Goal: Navigation & Orientation: Understand site structure

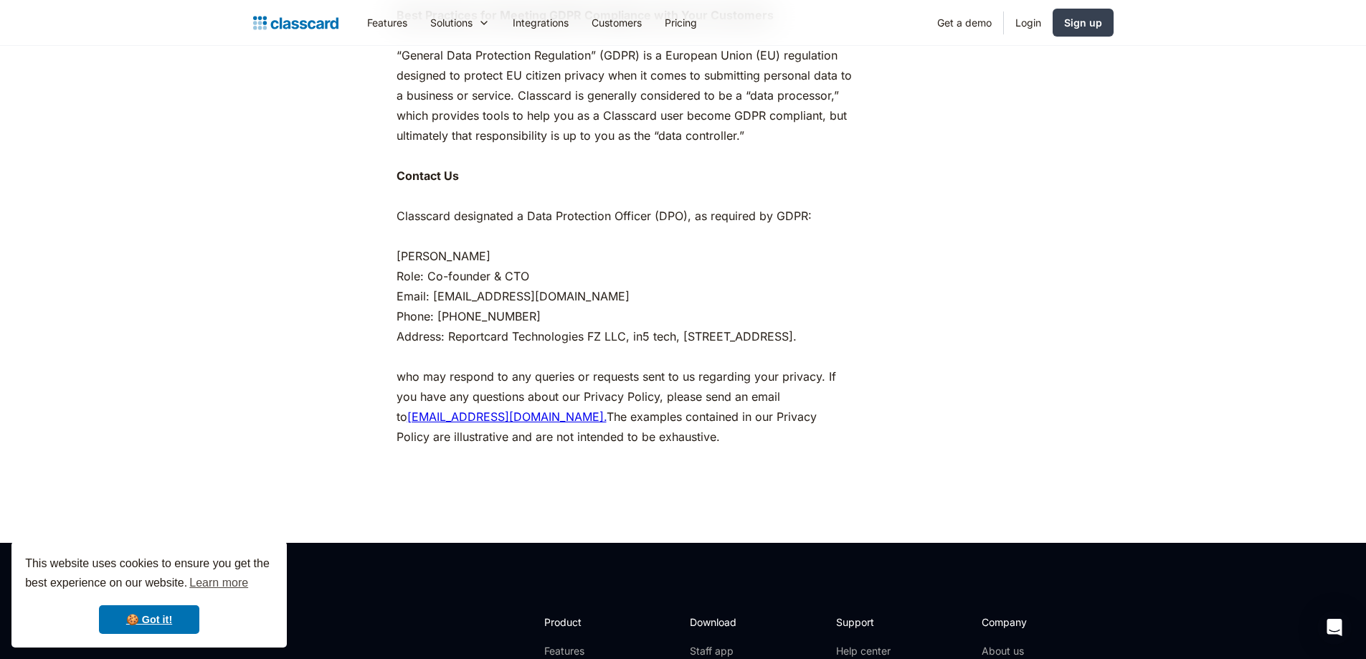
scroll to position [7492, 0]
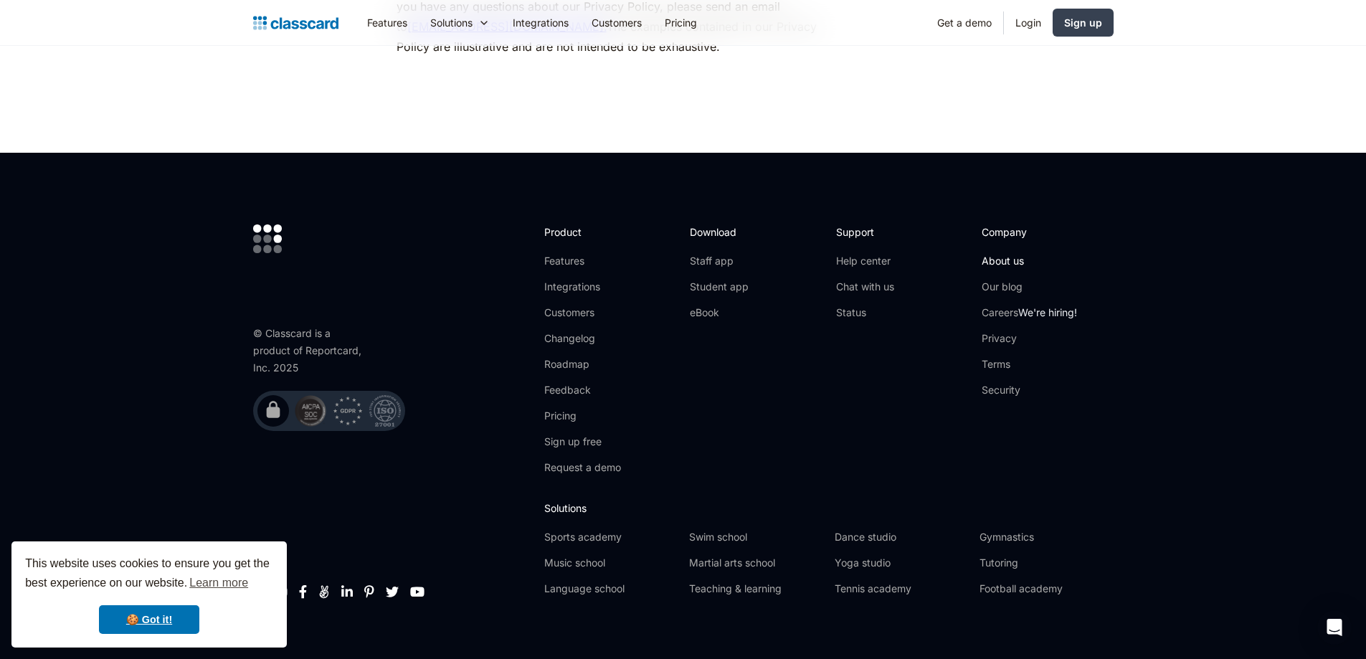
click at [1013, 254] on link "About us" at bounding box center [1029, 261] width 95 height 14
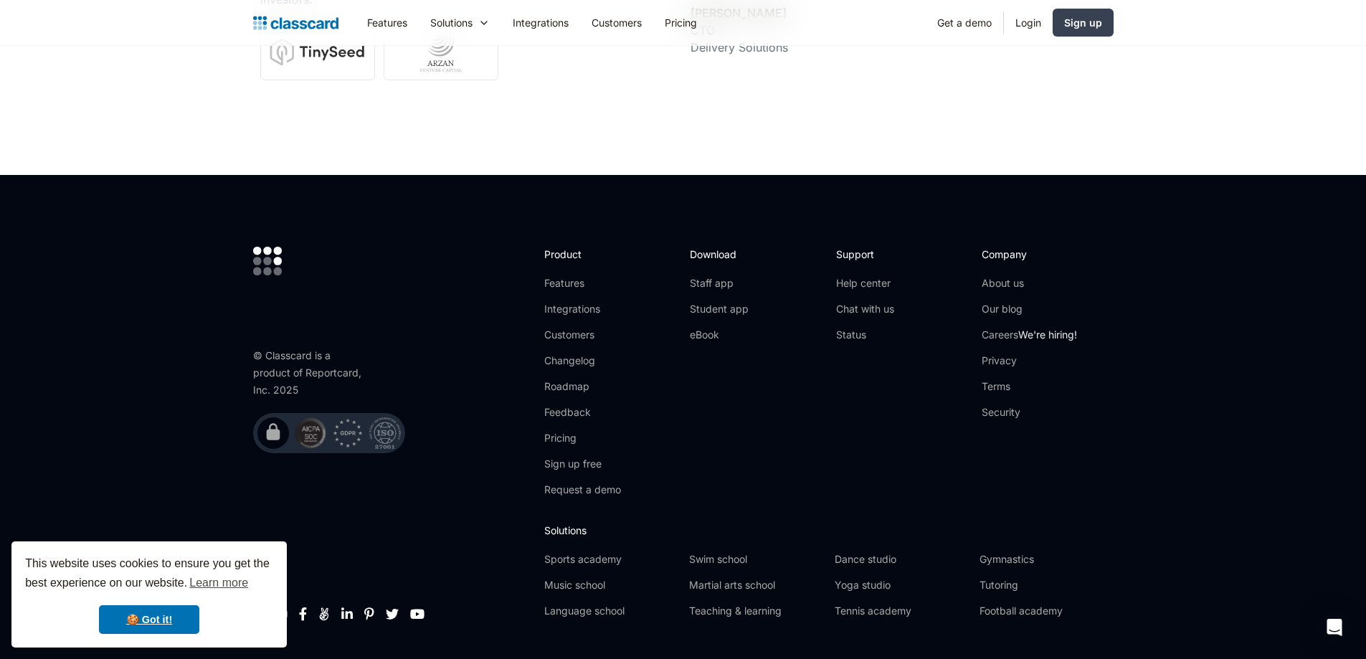
scroll to position [5074, 0]
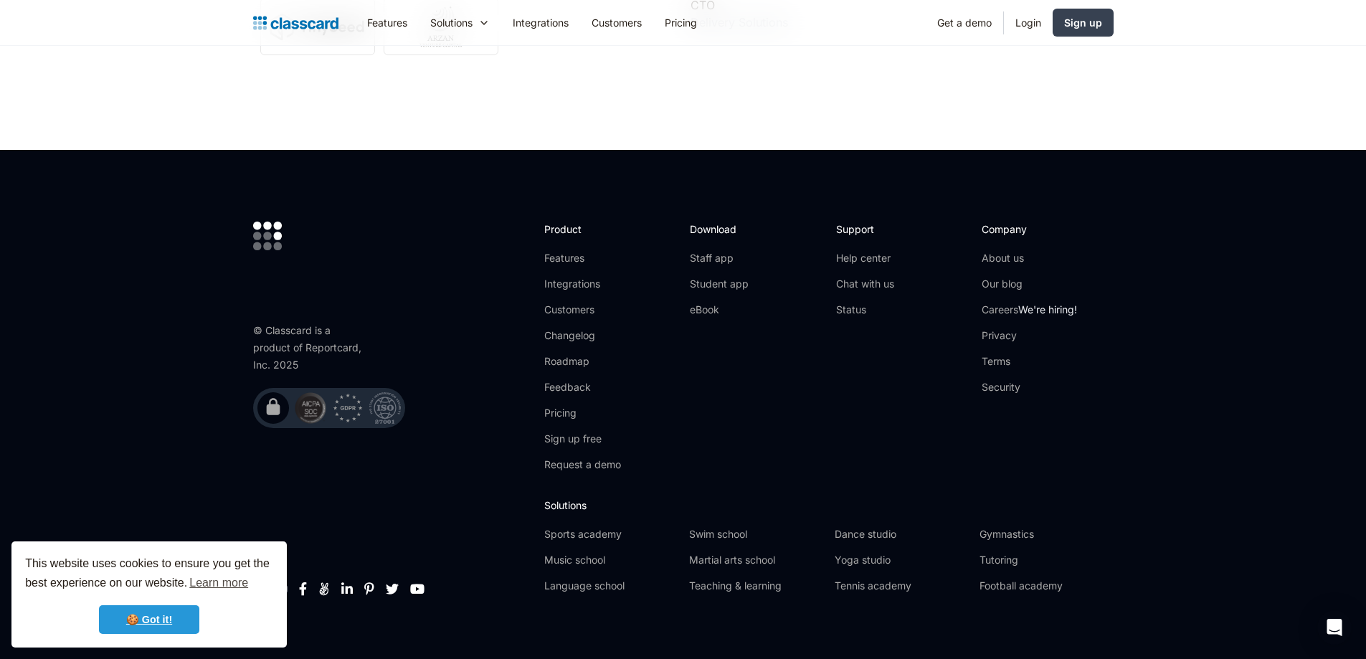
click at [147, 626] on link "🍪 Got it!" at bounding box center [149, 619] width 100 height 29
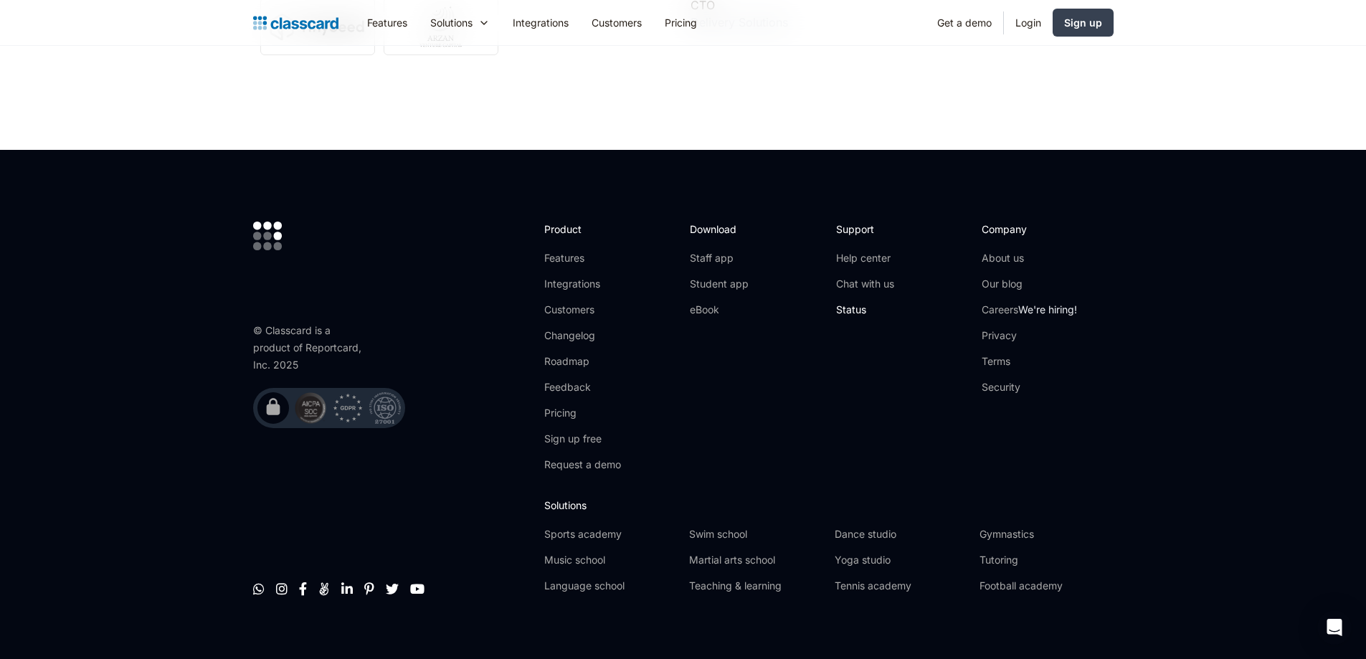
click at [855, 303] on link "Status" at bounding box center [865, 310] width 58 height 14
click at [867, 251] on link "Help center" at bounding box center [865, 258] width 58 height 14
click at [859, 277] on link "Chat with us" at bounding box center [865, 284] width 58 height 14
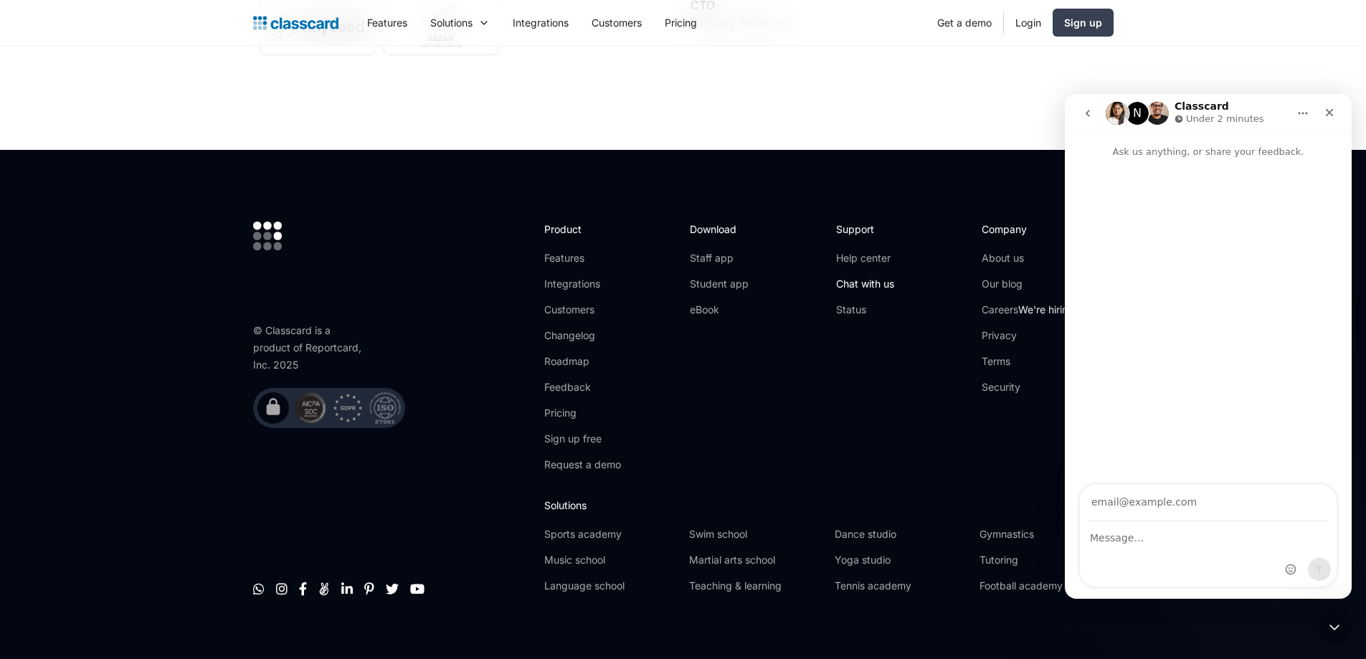
scroll to position [0, 0]
click at [1333, 108] on icon "Close" at bounding box center [1329, 112] width 11 height 11
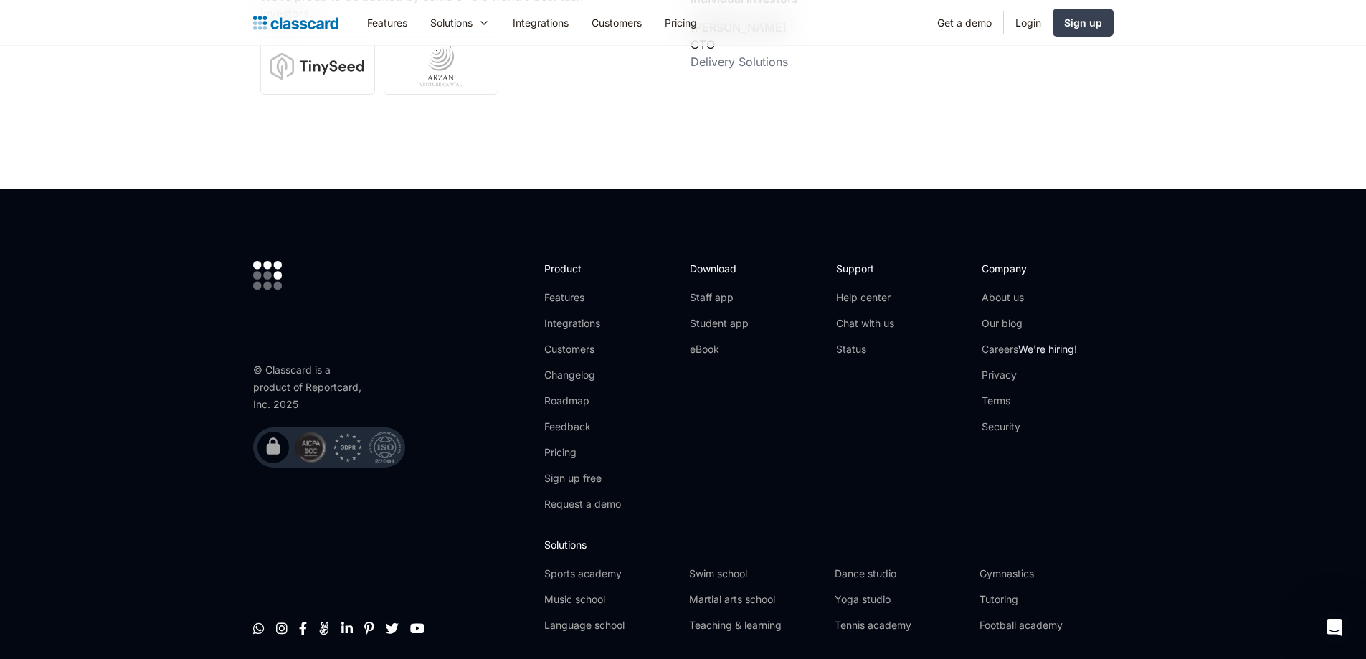
scroll to position [5002, 0]
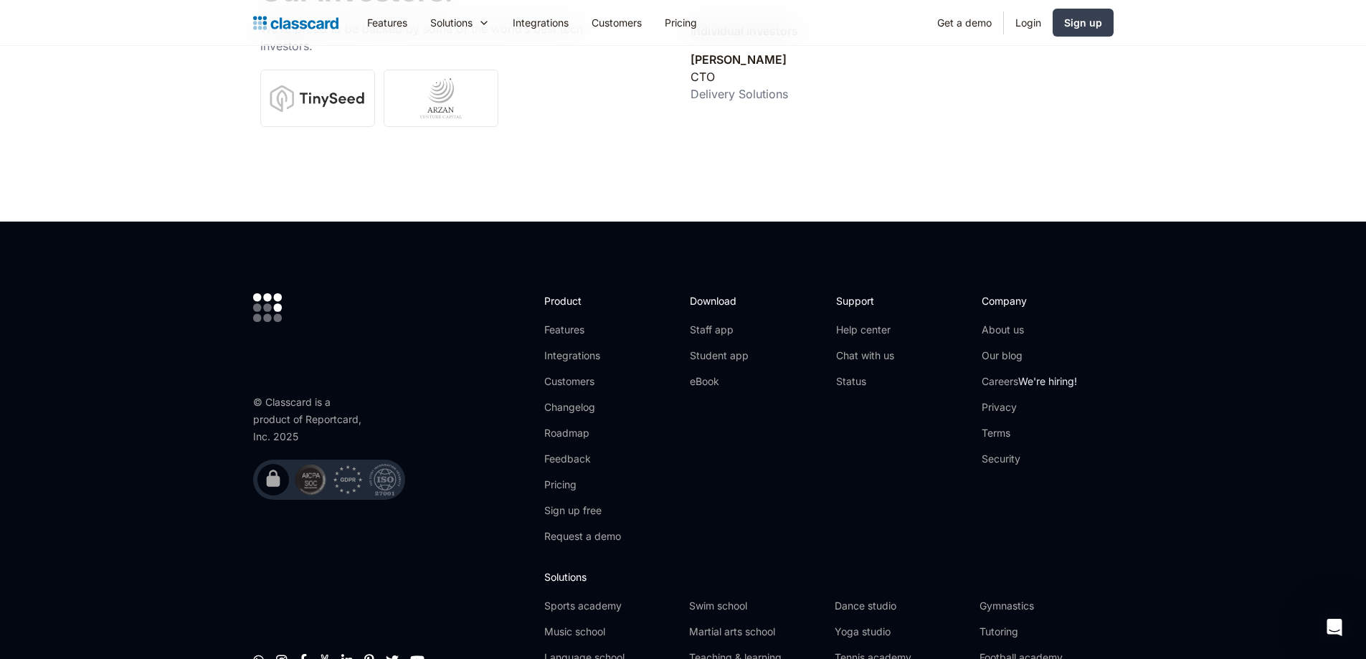
click at [998, 398] on ul "About us Our blog Careers We're hiring! Privacy Terms Security" at bounding box center [1029, 394] width 95 height 143
click at [1001, 400] on link "Privacy" at bounding box center [1029, 407] width 95 height 14
click at [1013, 426] on link "Terms" at bounding box center [1029, 433] width 95 height 14
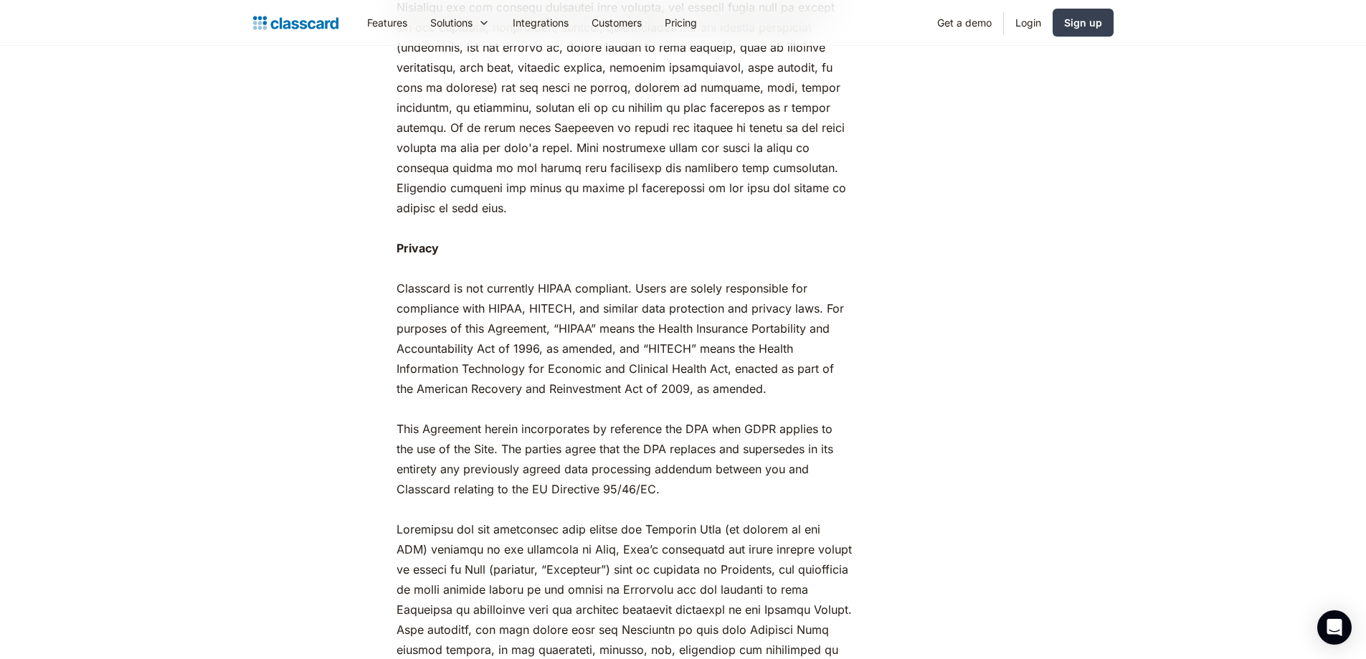
scroll to position [5165, 0]
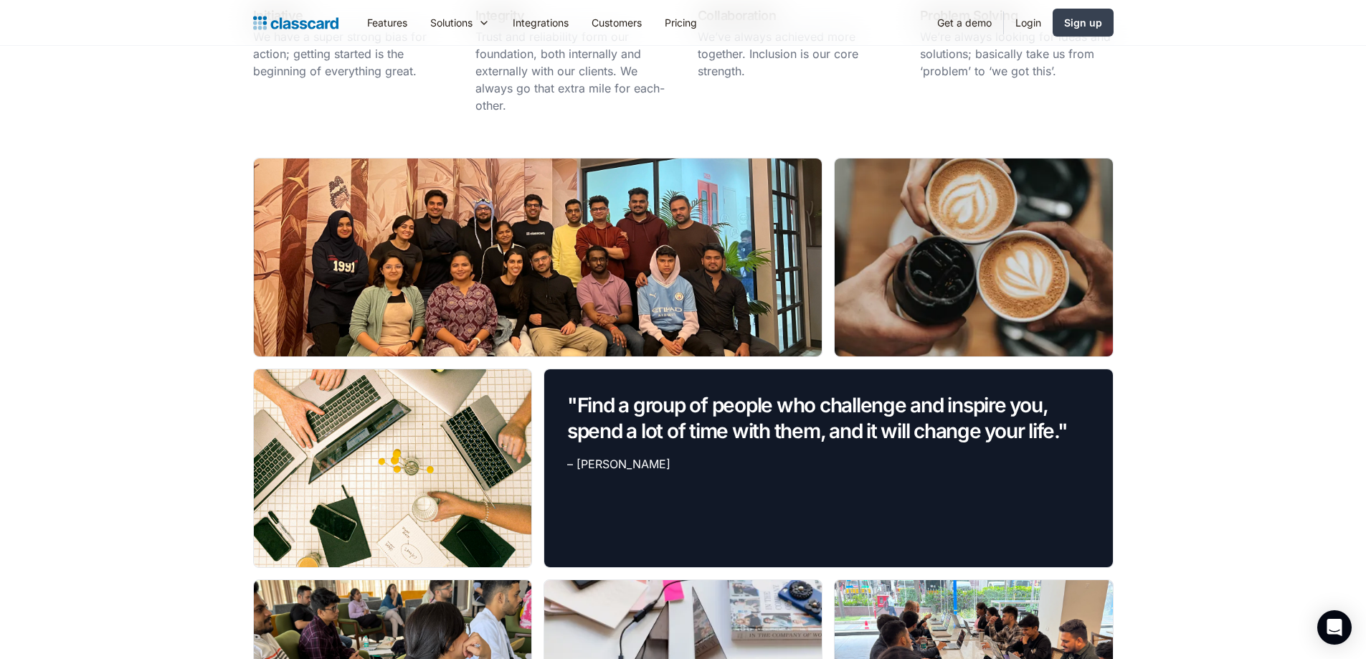
scroll to position [913, 0]
